Goal: Task Accomplishment & Management: Complete application form

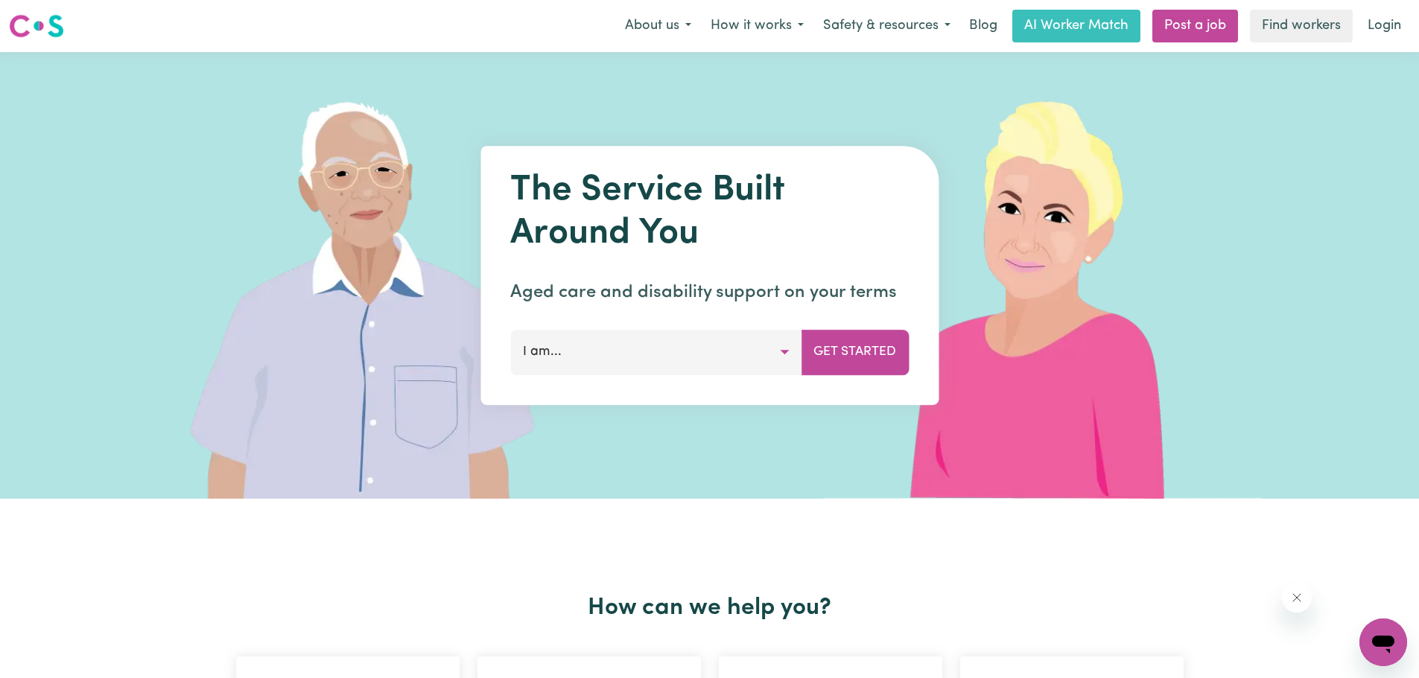
click at [773, 356] on button "I am..." at bounding box center [655, 352] width 291 height 45
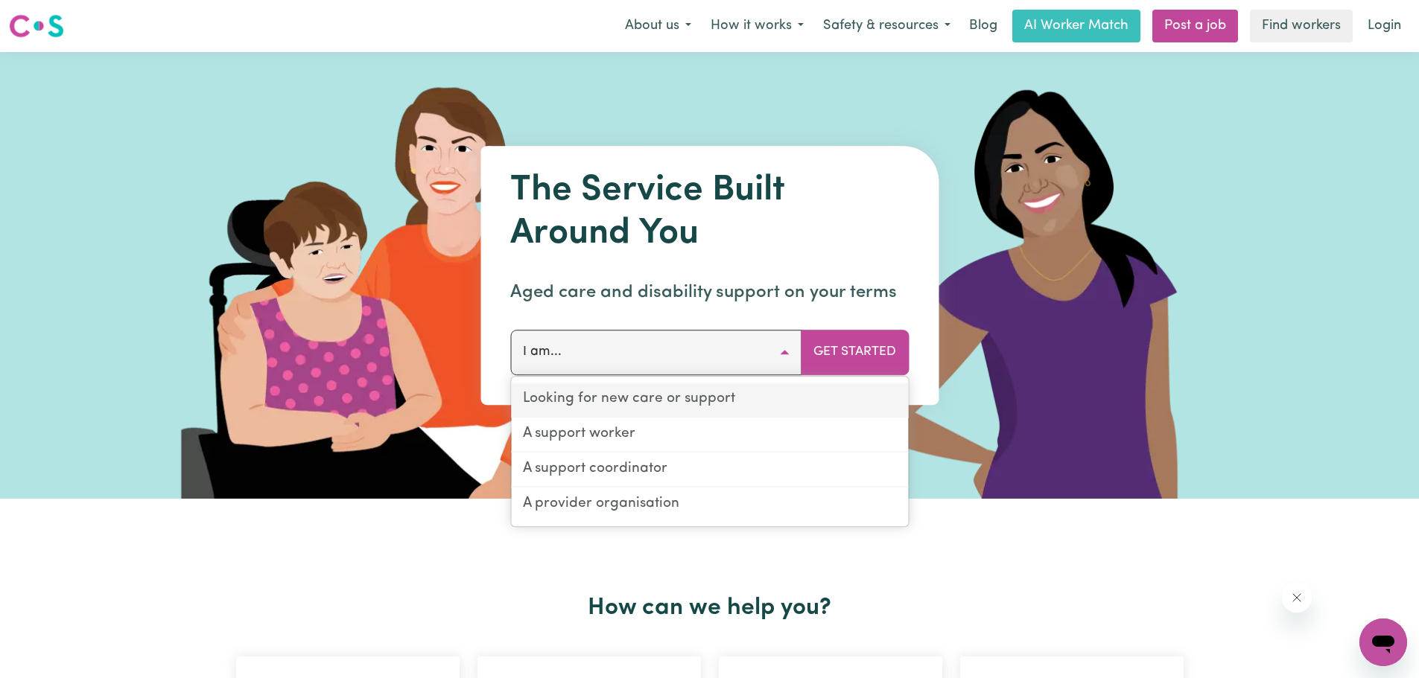
click at [702, 399] on link "Looking for new care or support" at bounding box center [709, 400] width 397 height 35
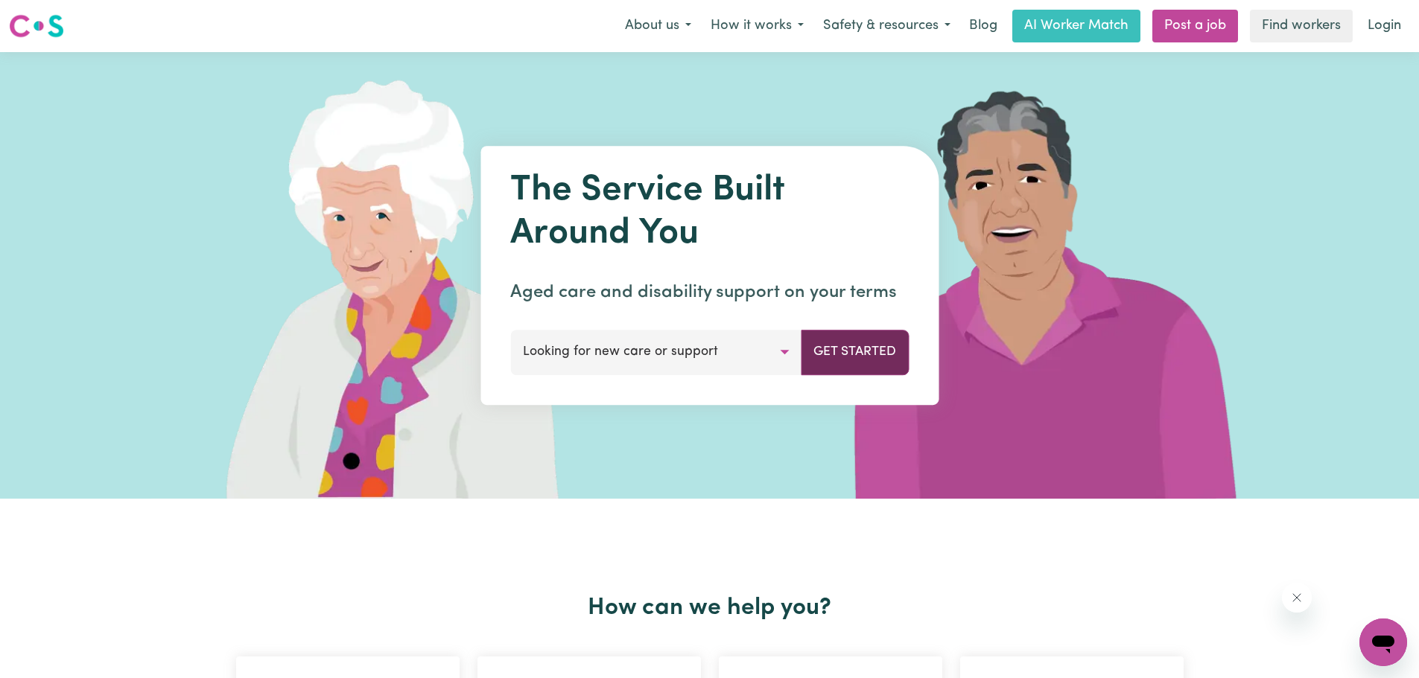
click at [838, 351] on button "Get Started" at bounding box center [855, 352] width 108 height 45
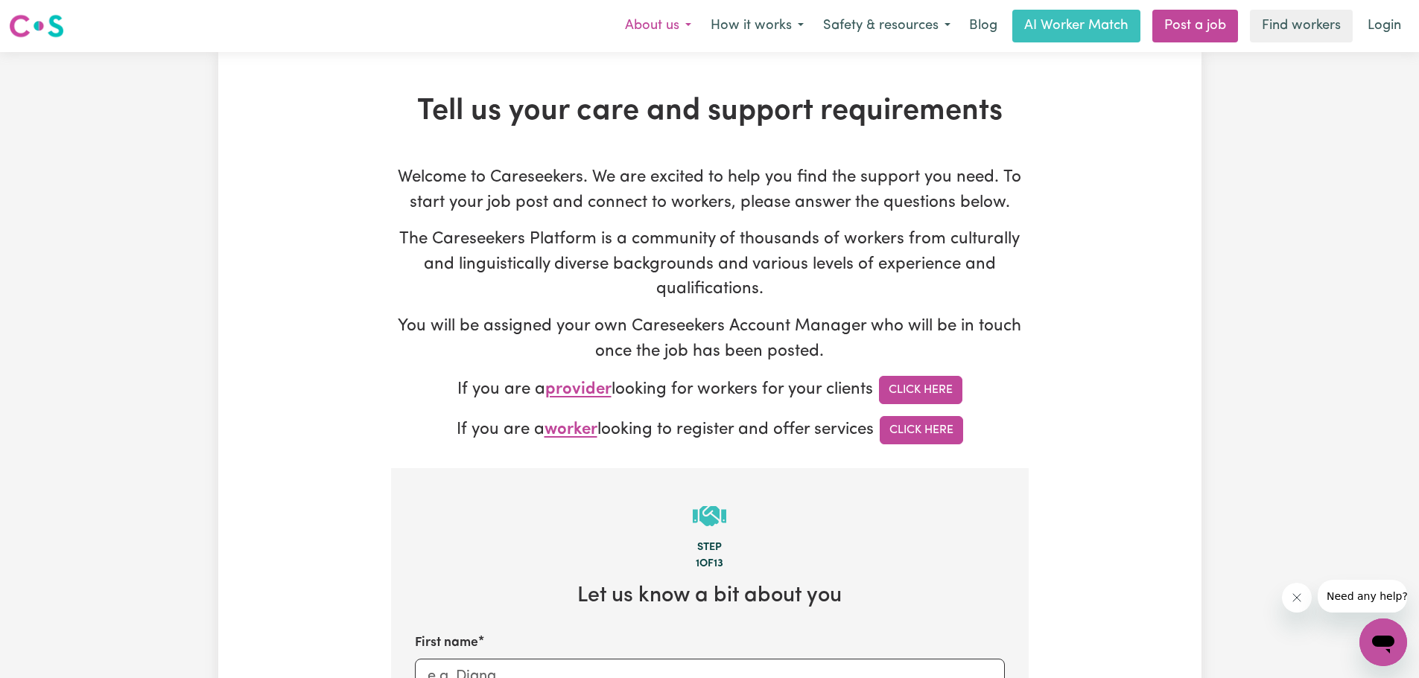
click at [688, 28] on button "About us" at bounding box center [658, 25] width 86 height 31
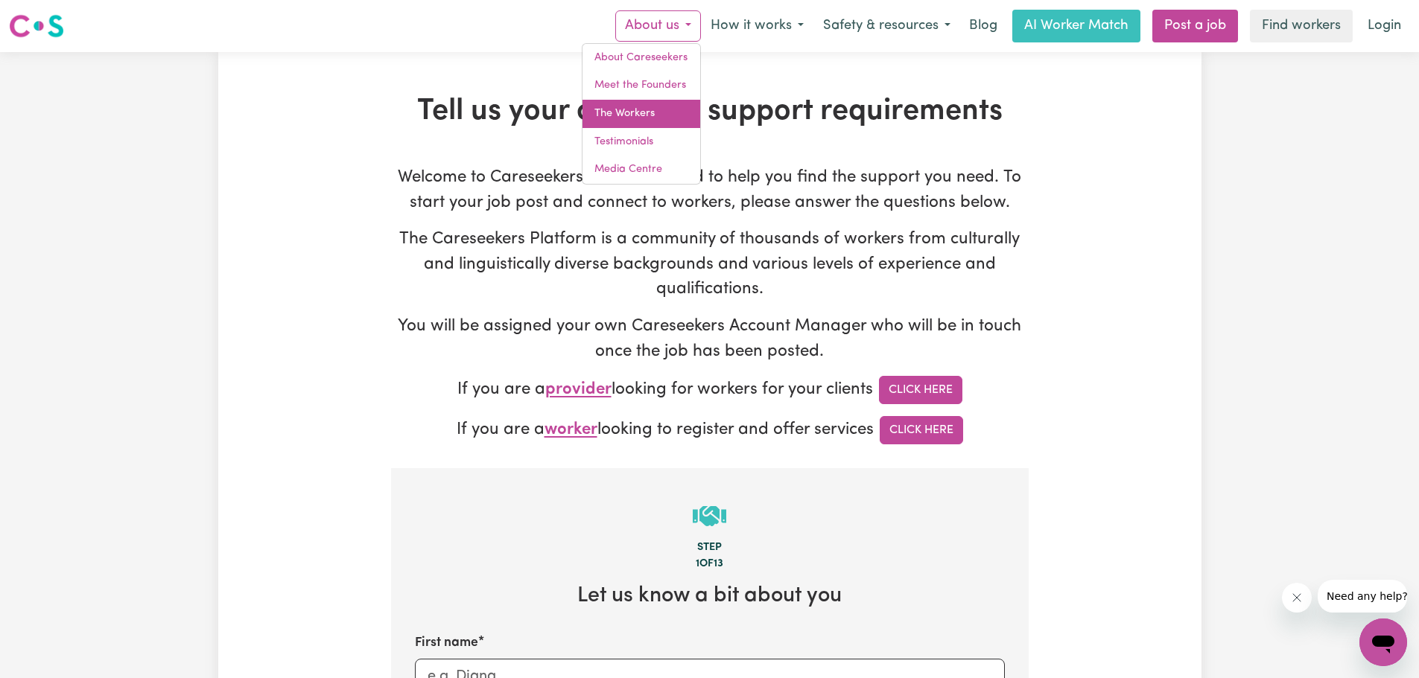
click at [638, 114] on link "The Workers" at bounding box center [641, 114] width 118 height 28
